Goal: Task Accomplishment & Management: Use online tool/utility

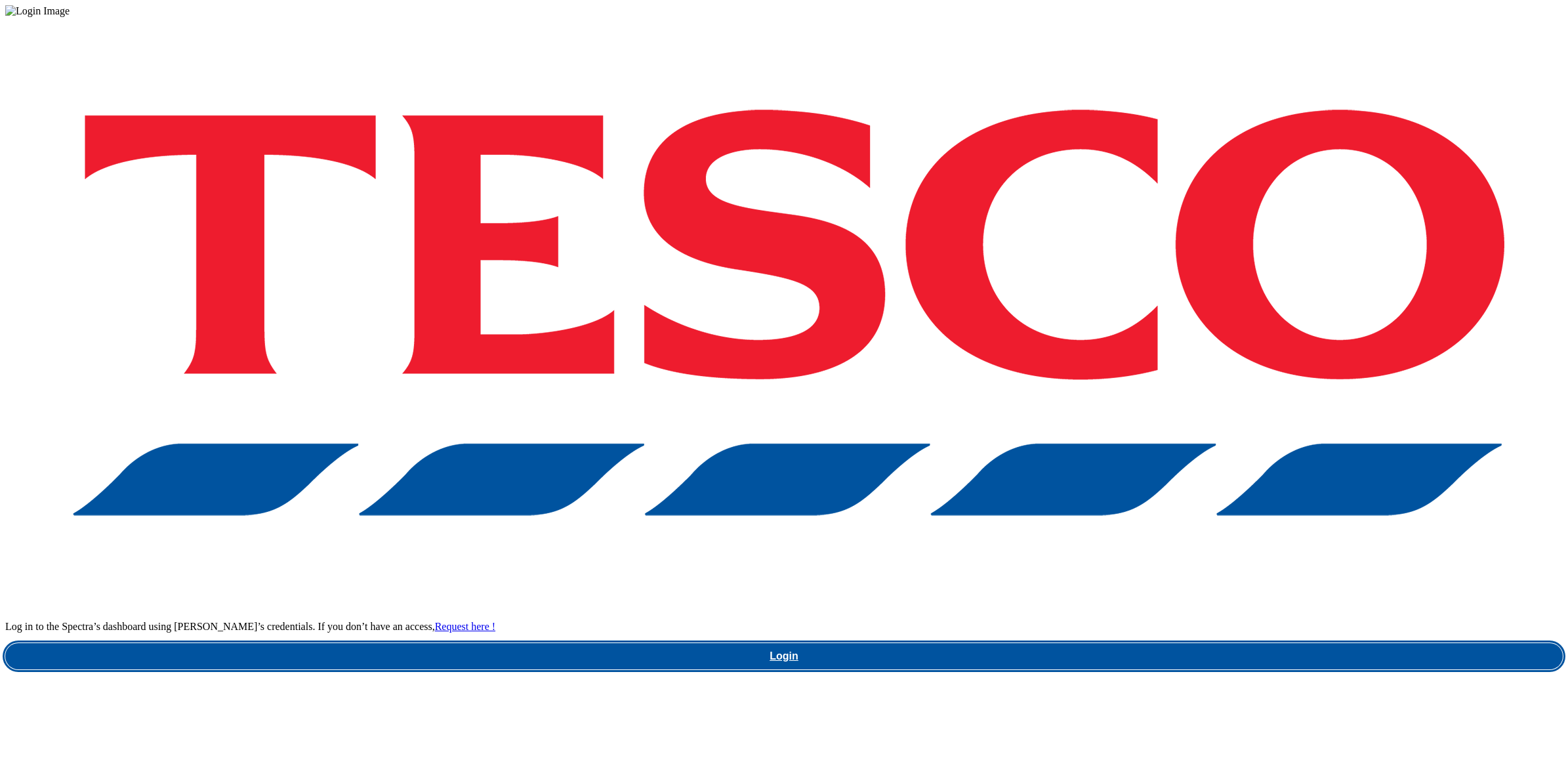
click at [1178, 643] on link "Login" at bounding box center [784, 656] width 1558 height 26
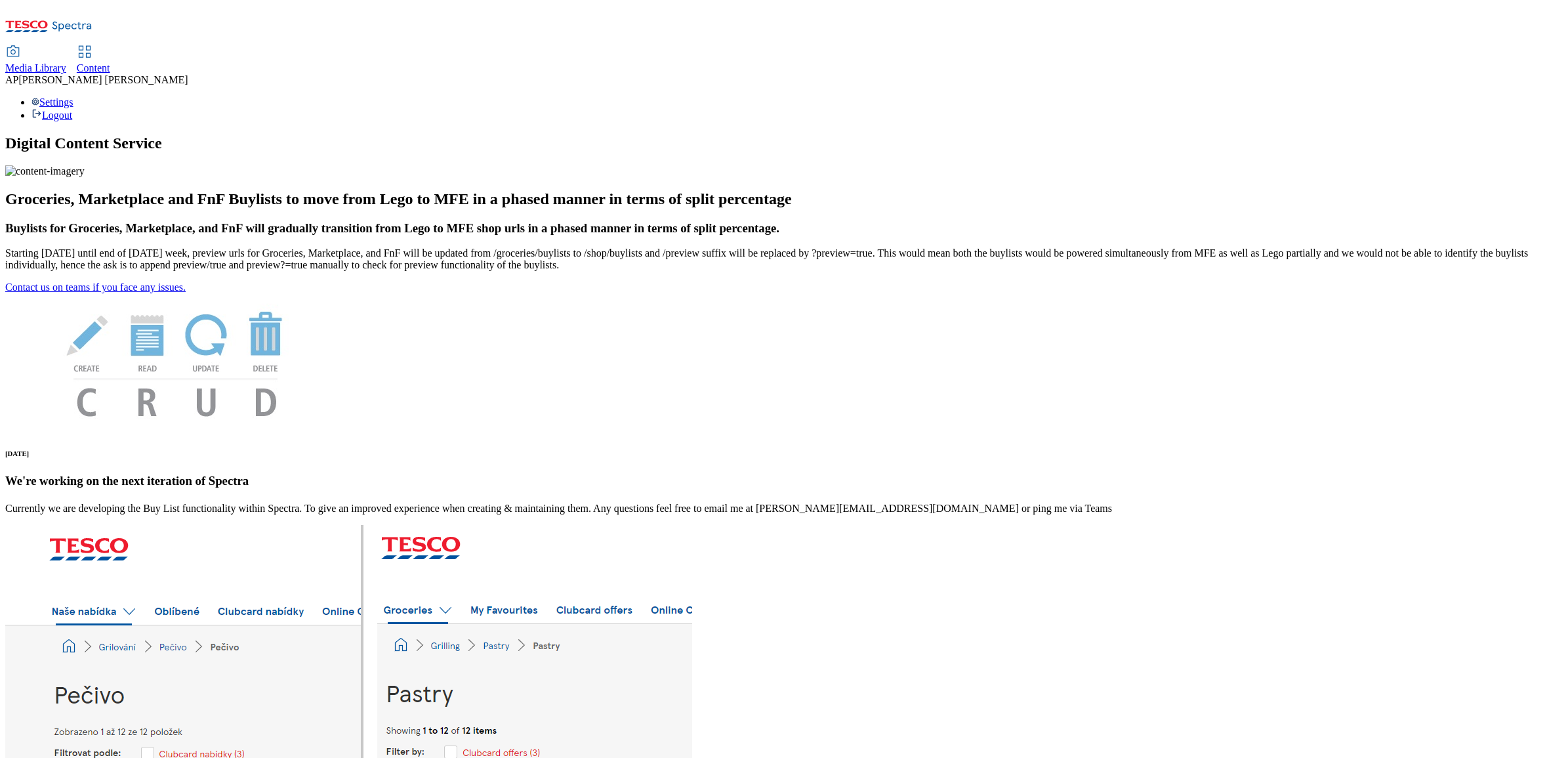
click at [110, 63] on span "Content" at bounding box center [93, 68] width 34 height 11
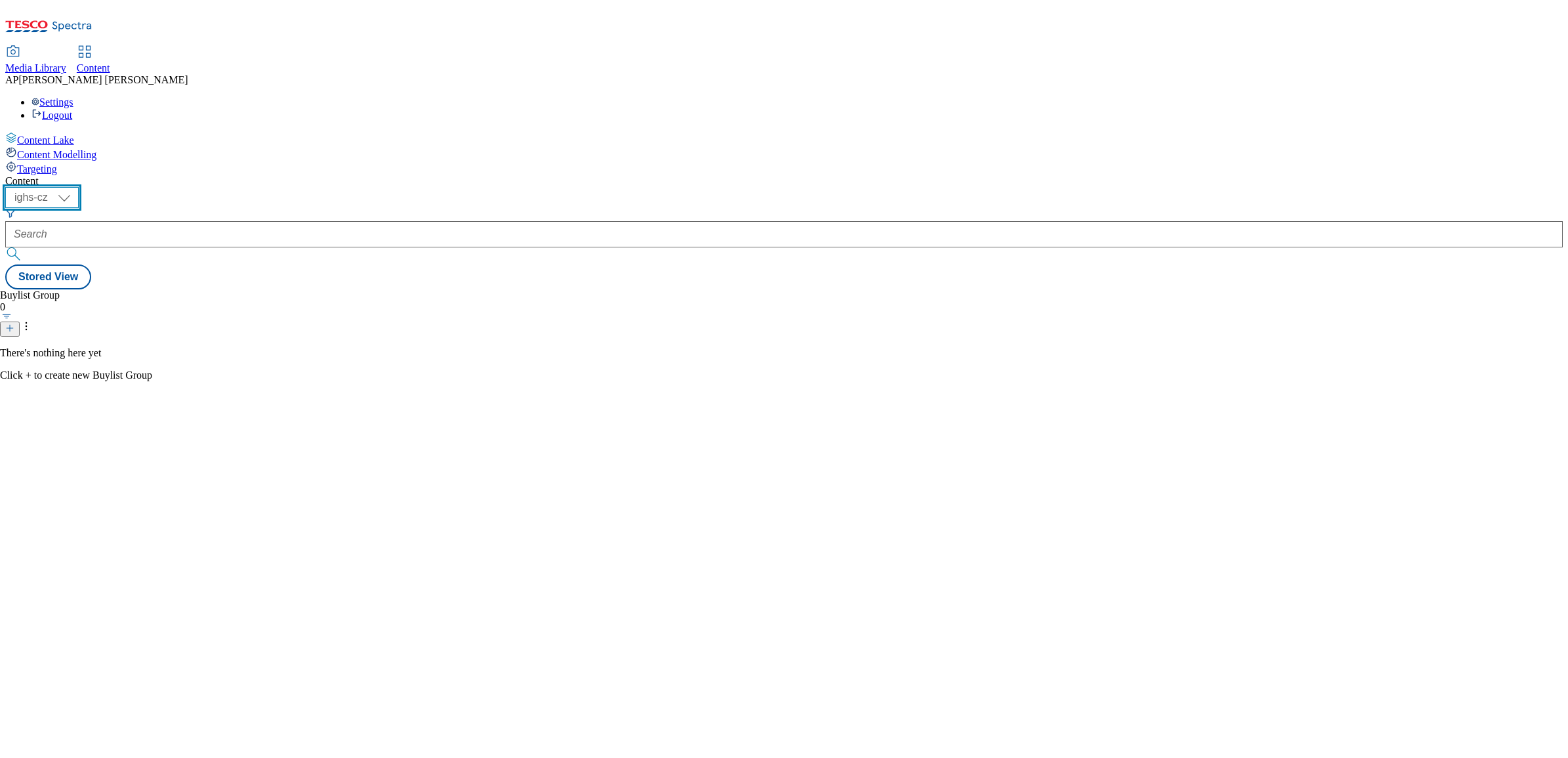
click at [79, 187] on select "ighs-cz ighs-hu ighs-sk" at bounding box center [42, 198] width 74 height 21
select select "ighs-hu"
click at [79, 187] on select "ighs-cz ighs-hu ighs-sk" at bounding box center [42, 198] width 74 height 21
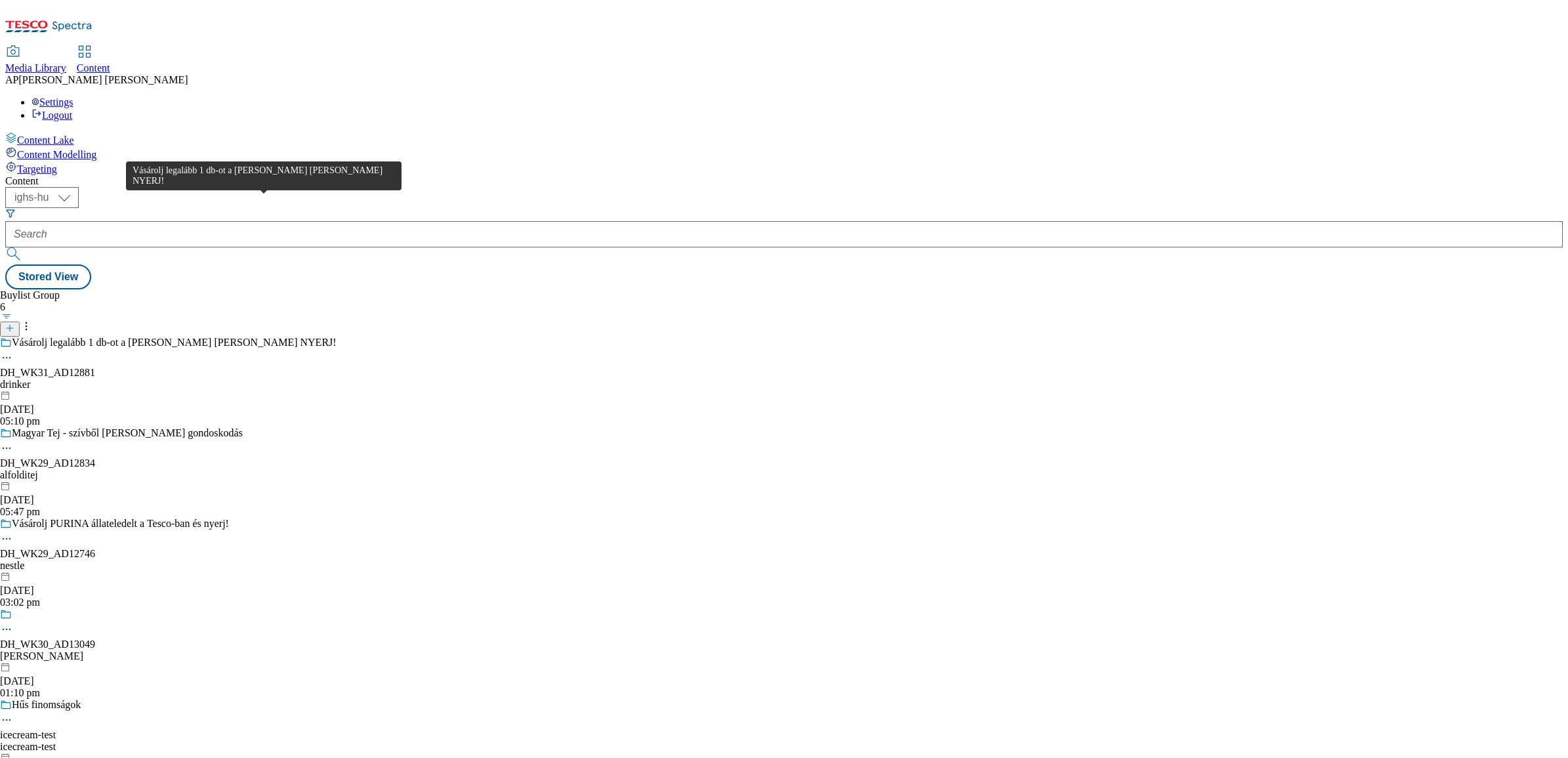
click at [264, 336] on div "Vásárolj legalább 1 db-ot a Nicolaus vodkák közül és NYERJ!" at bounding box center [174, 342] width 325 height 12
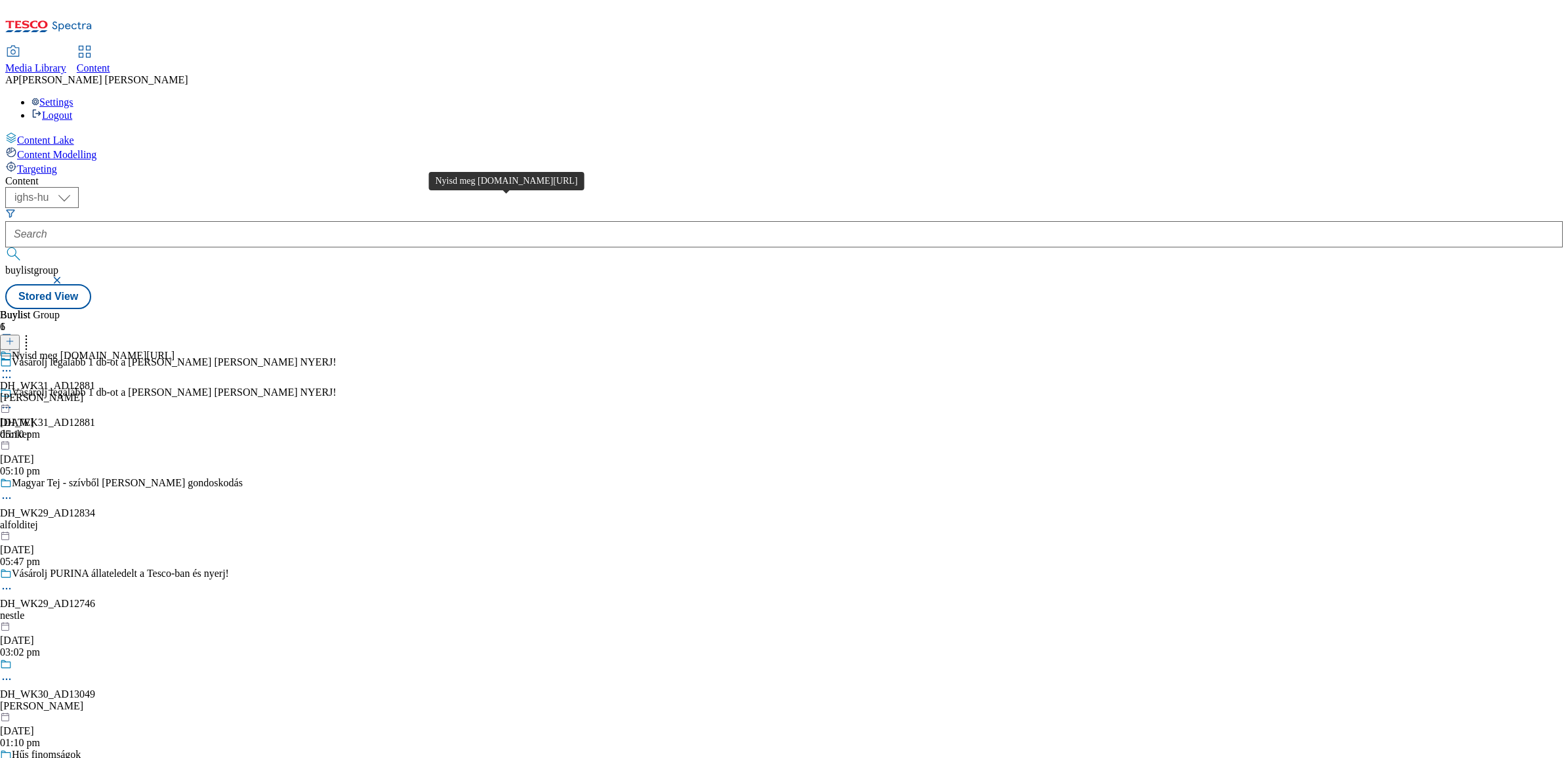
click at [174, 350] on div "Nyisd meg www.screvo.hu/hu/nicolausvodka" at bounding box center [93, 356] width 163 height 12
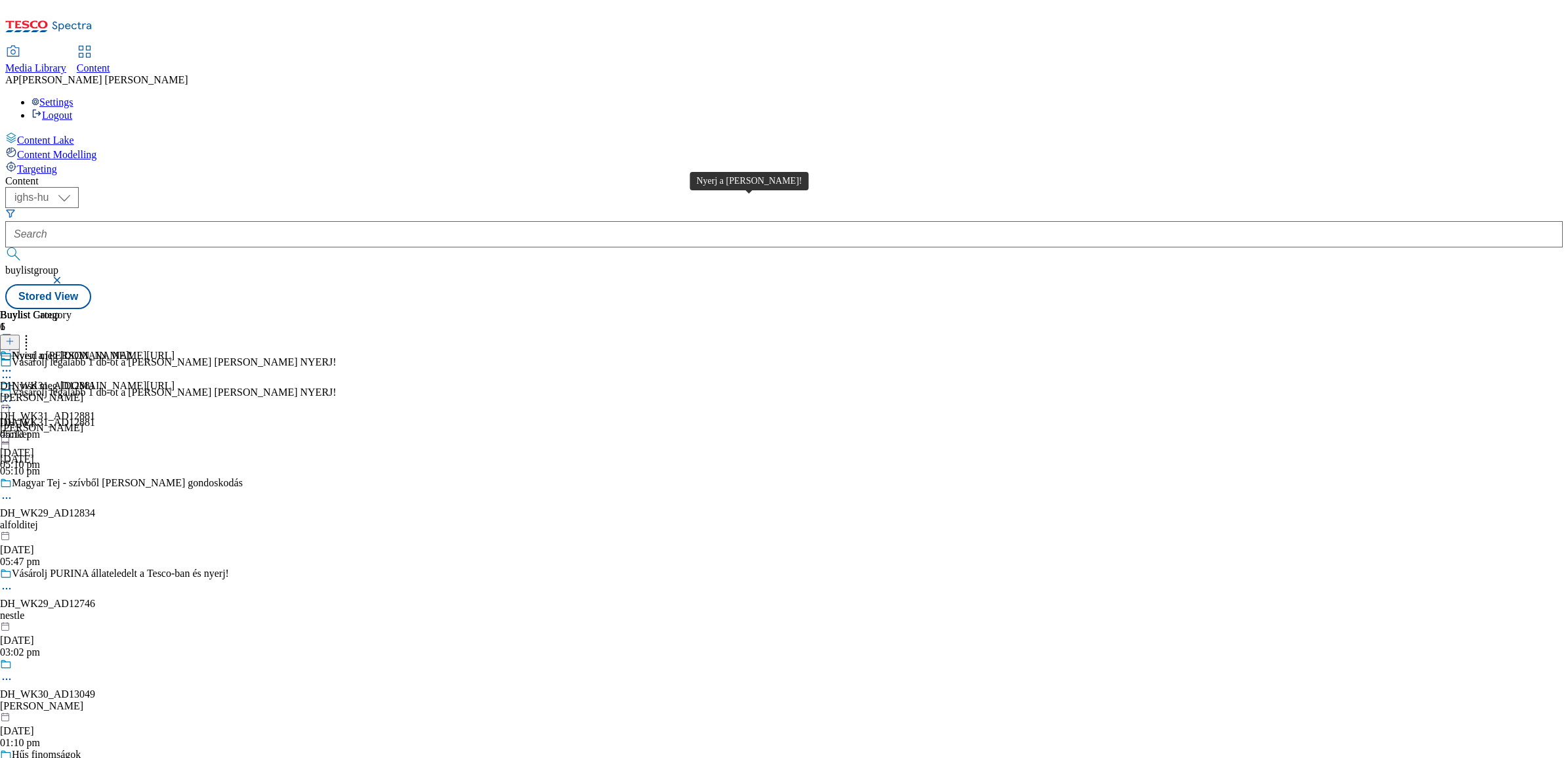
click at [133, 350] on div "Nyerj a Nicolaus vodkával!" at bounding box center [72, 356] width 121 height 12
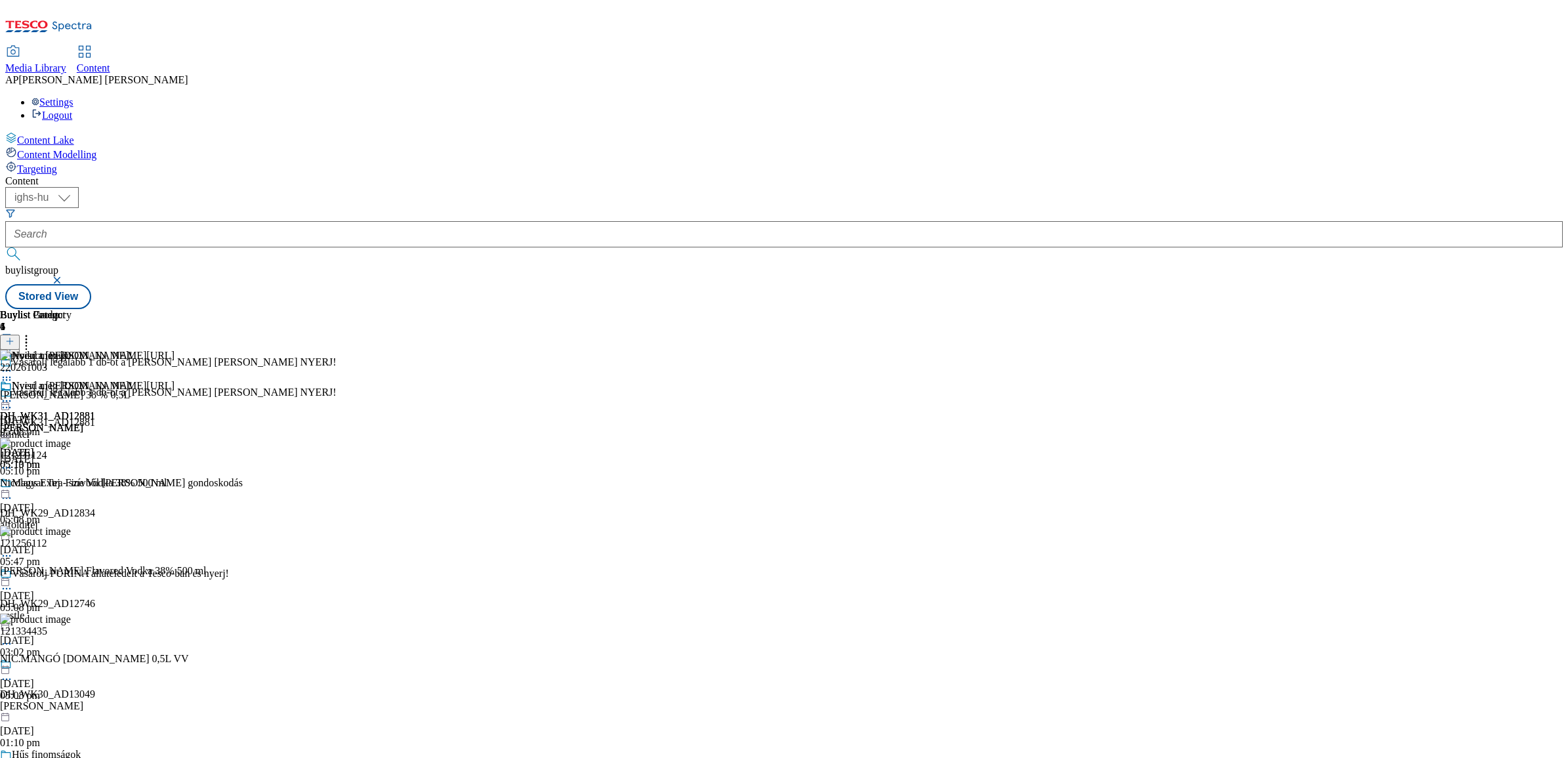
click at [133, 380] on div "Nyerj a Nicolaus vodkával!" at bounding box center [66, 395] width 133 height 30
click at [13, 394] on icon at bounding box center [7, 401] width 13 height 13
click at [666, 309] on div "Content ( optional ) ighs-cz ighs-hu ighs-sk ighs-hu buylistgroup Stored View B…" at bounding box center [784, 242] width 1558 height 134
